Goal: Task Accomplishment & Management: Use online tool/utility

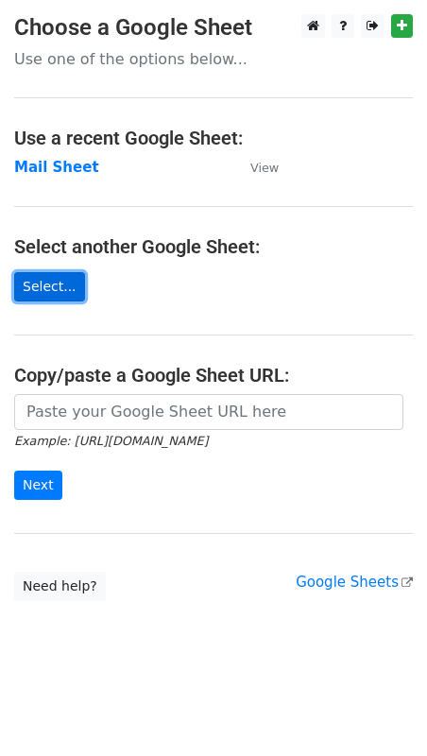
click at [65, 285] on link "Select..." at bounding box center [49, 286] width 71 height 29
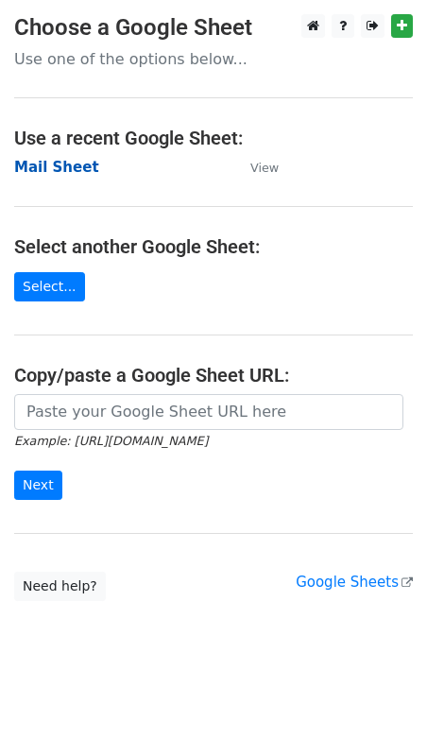
click at [63, 173] on strong "Mail Sheet" at bounding box center [56, 167] width 85 height 17
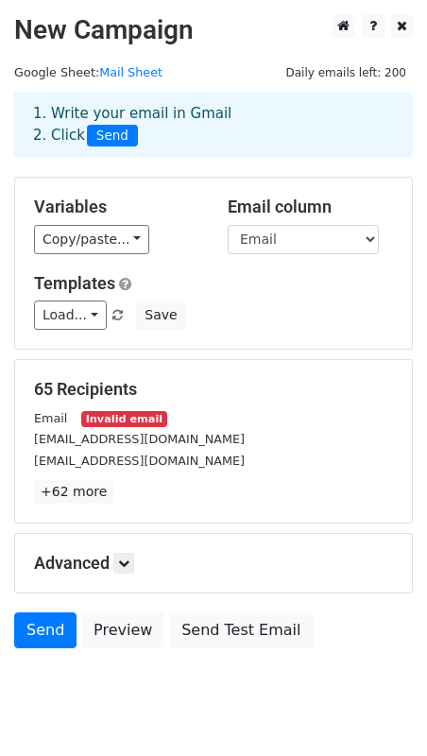
click at [130, 420] on small "Invalid email" at bounding box center [123, 419] width 85 height 16
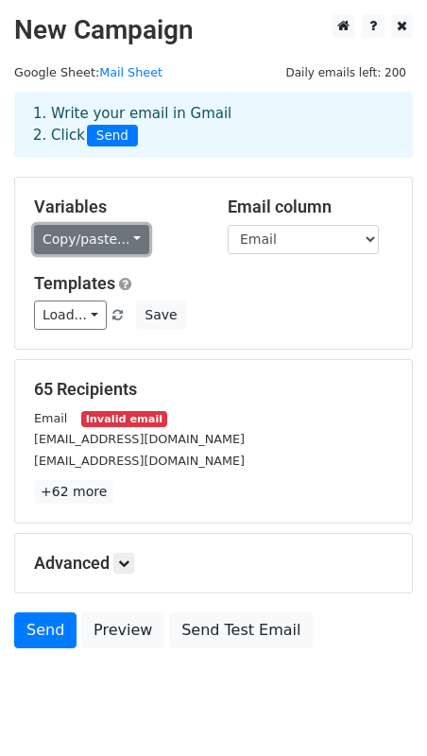
click at [52, 235] on link "Copy/paste..." at bounding box center [91, 239] width 115 height 29
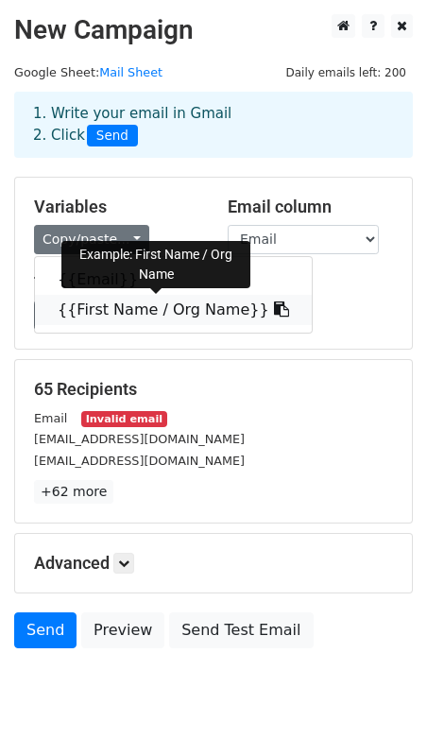
click at [89, 299] on link "{{First Name / Org Name}}" at bounding box center [173, 310] width 277 height 30
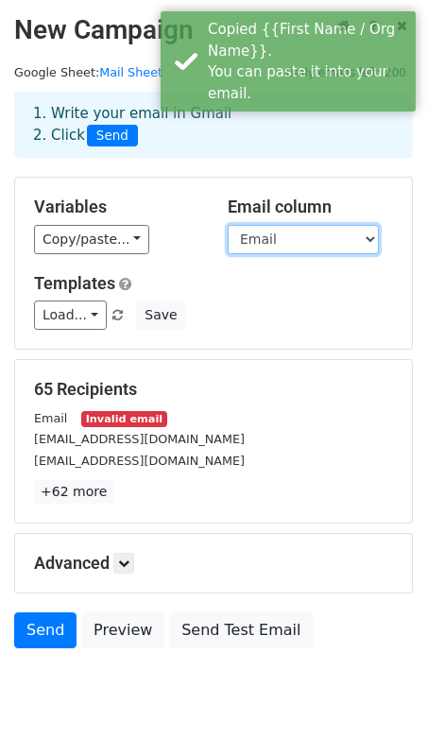
click at [263, 237] on select "Email First Name / Org Name" at bounding box center [303, 239] width 151 height 29
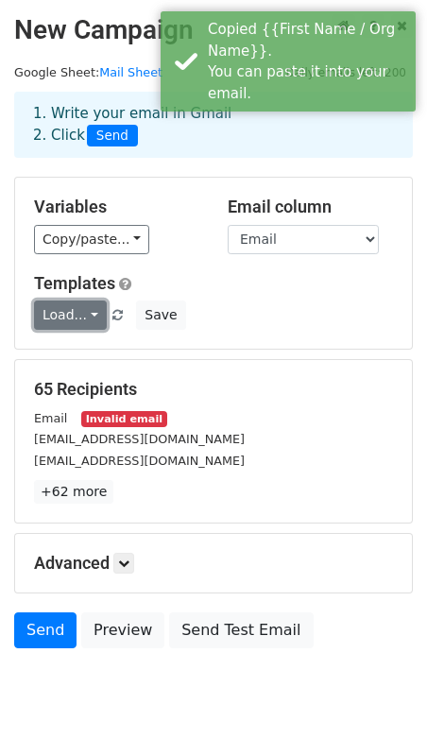
click at [62, 328] on link "Load..." at bounding box center [70, 315] width 73 height 29
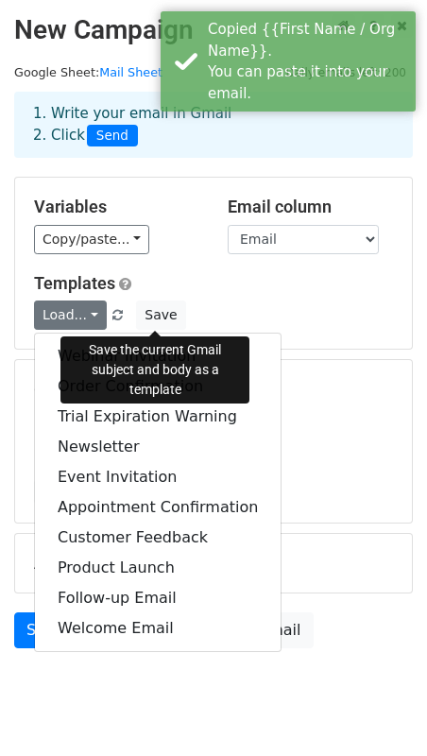
click at [190, 302] on div "Load... Webinar Invitation Order Confirmation Trial Expiration Warning Newslett…" at bounding box center [214, 315] width 388 height 29
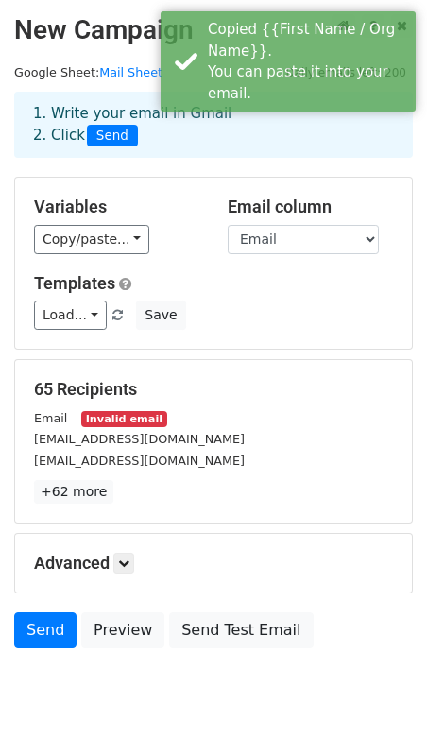
scroll to position [53, 0]
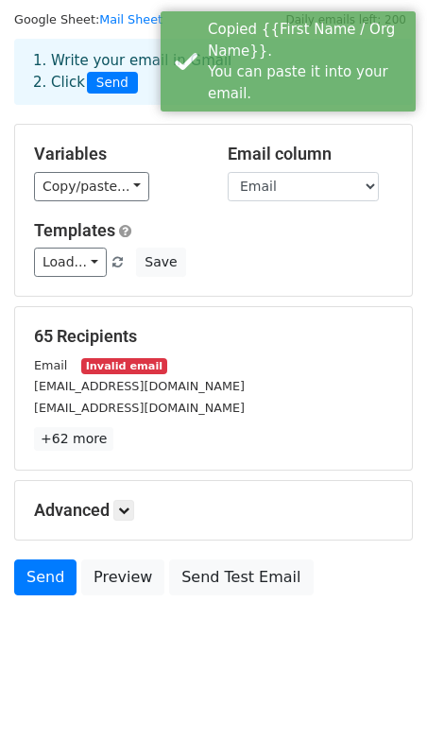
click at [145, 371] on small "Invalid email" at bounding box center [123, 366] width 85 height 16
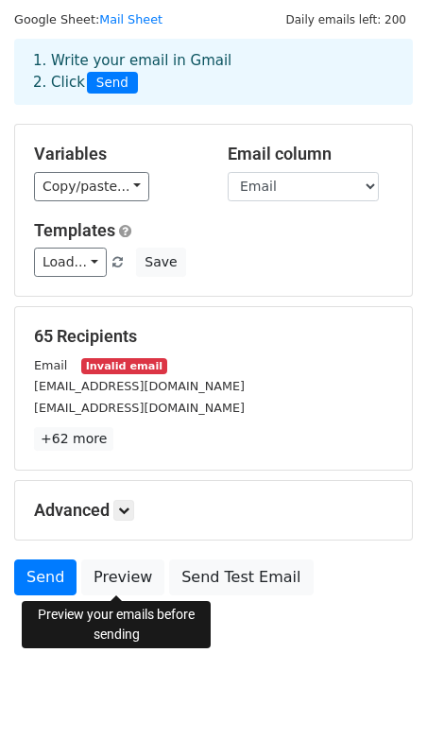
click at [0, 443] on html "New Campaign Daily emails left: 200 Google Sheet: Mail Sheet 1. Write your emai…" at bounding box center [213, 351] width 427 height 809
click at [118, 586] on link "Preview" at bounding box center [122, 578] width 83 height 36
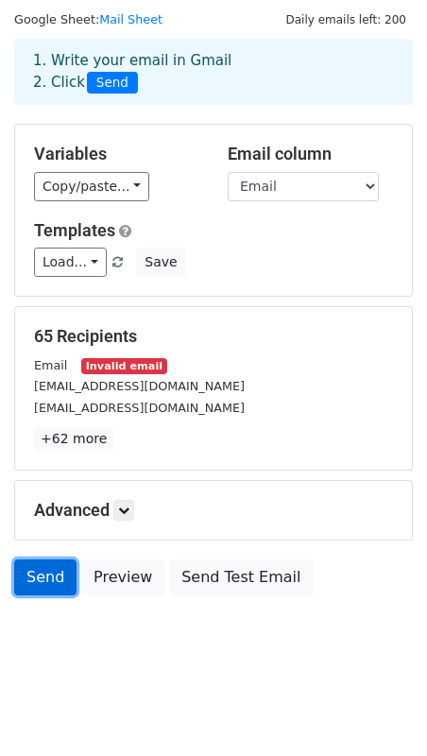
click at [38, 574] on link "Send" at bounding box center [45, 578] width 62 height 36
click at [134, 366] on small "Invalid email" at bounding box center [123, 366] width 85 height 16
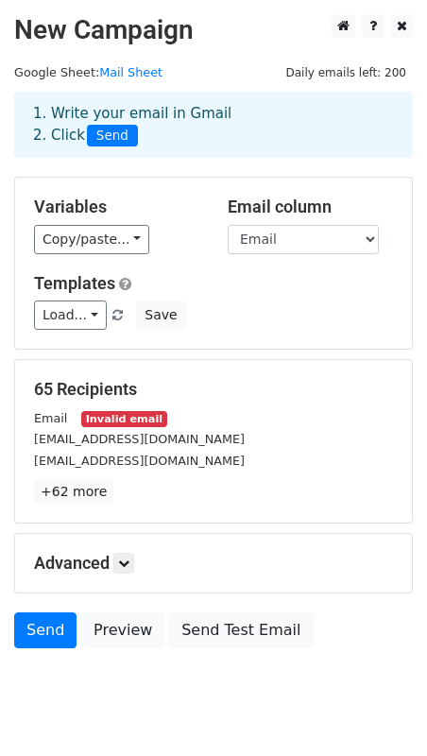
click at [76, 412] on div "Email Invalid email" at bounding box center [214, 418] width 388 height 22
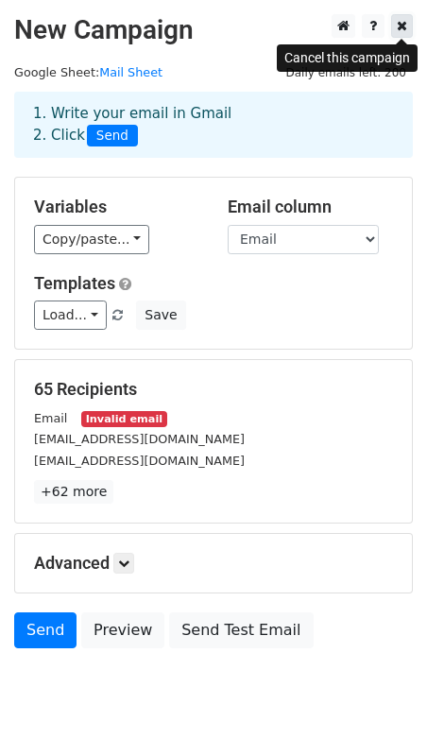
click at [399, 30] on icon at bounding box center [402, 25] width 10 height 13
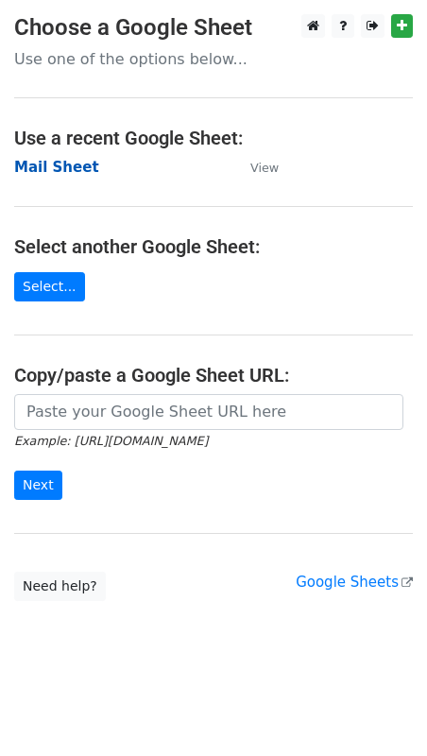
click at [67, 173] on strong "Mail Sheet" at bounding box center [56, 167] width 85 height 17
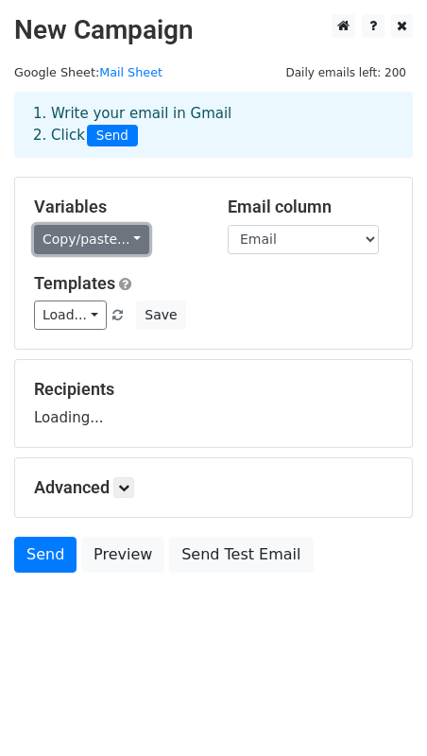
click at [99, 240] on link "Copy/paste..." at bounding box center [91, 239] width 115 height 29
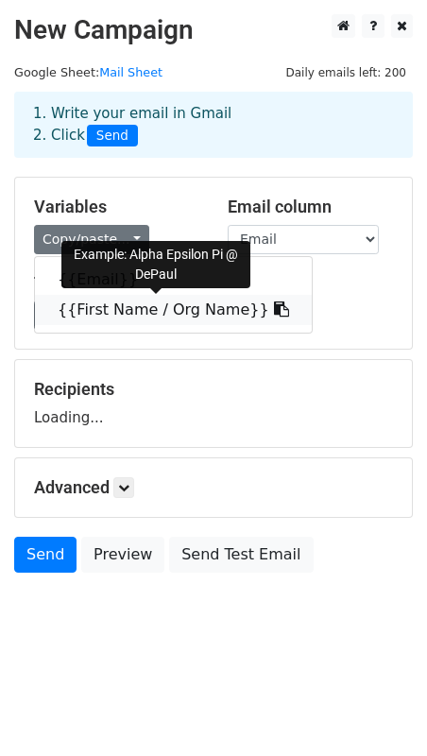
click at [109, 308] on link "{{First Name / Org Name}}" at bounding box center [173, 310] width 277 height 30
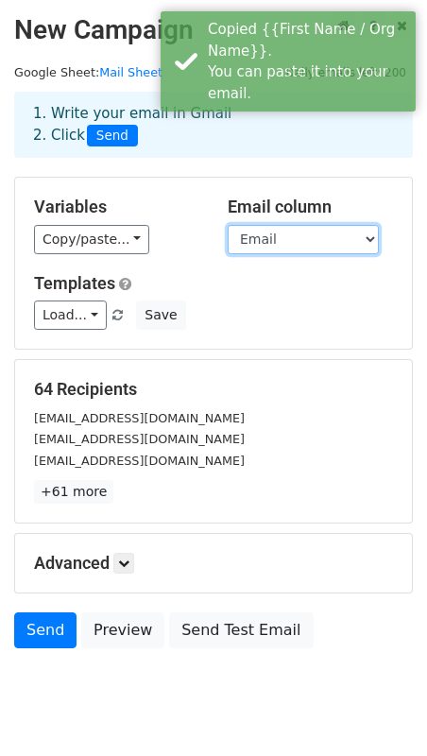
click at [302, 234] on select "Email First Name / Org Name" at bounding box center [303, 239] width 151 height 29
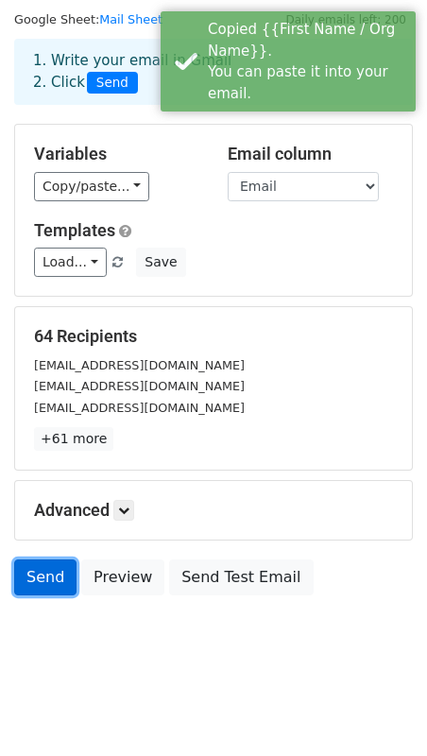
click at [50, 583] on link "Send" at bounding box center [45, 578] width 62 height 36
